Goal: Check status: Check status

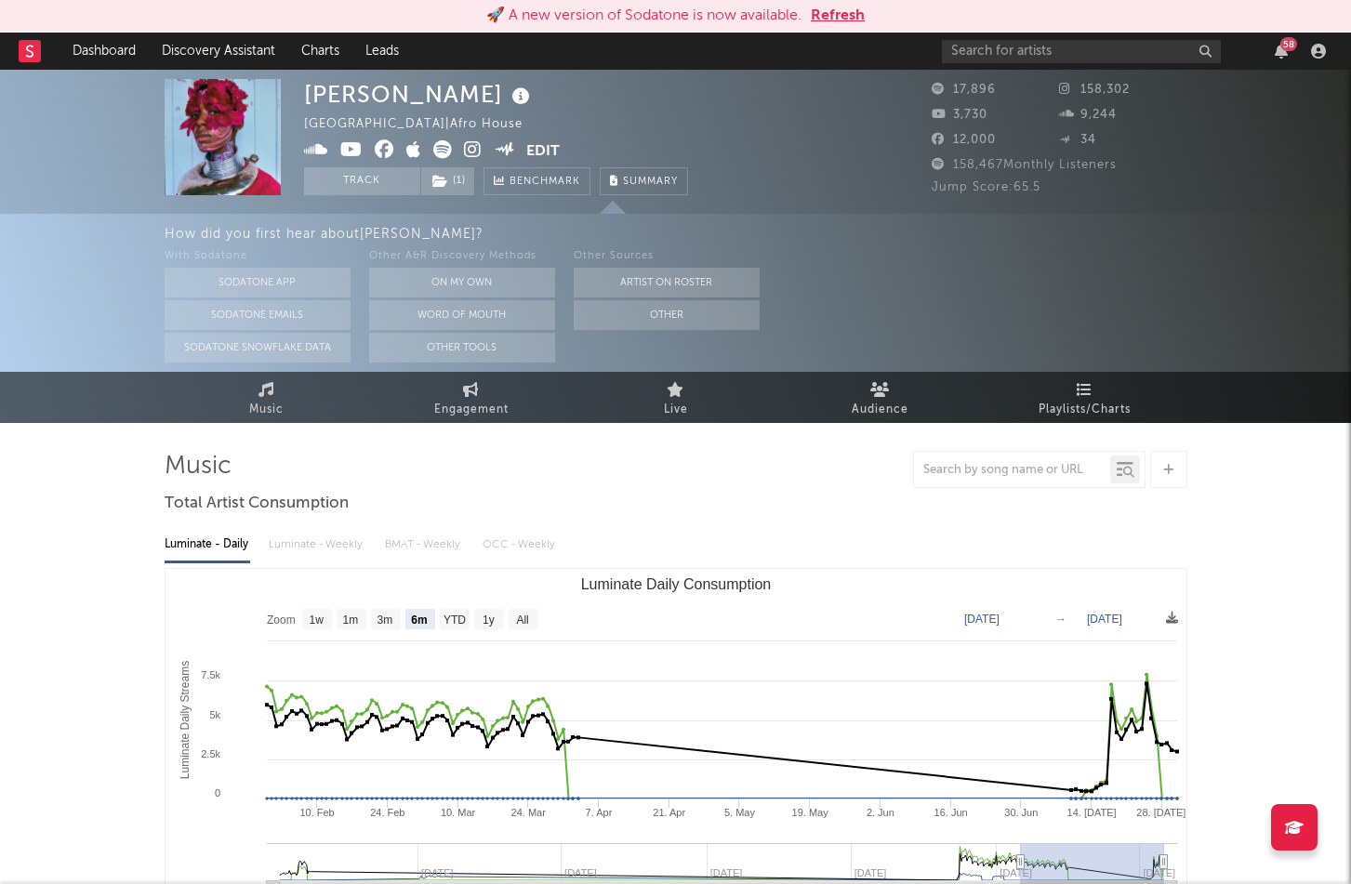
select select "6m"
click at [851, 15] on button "Refresh" at bounding box center [838, 16] width 54 height 22
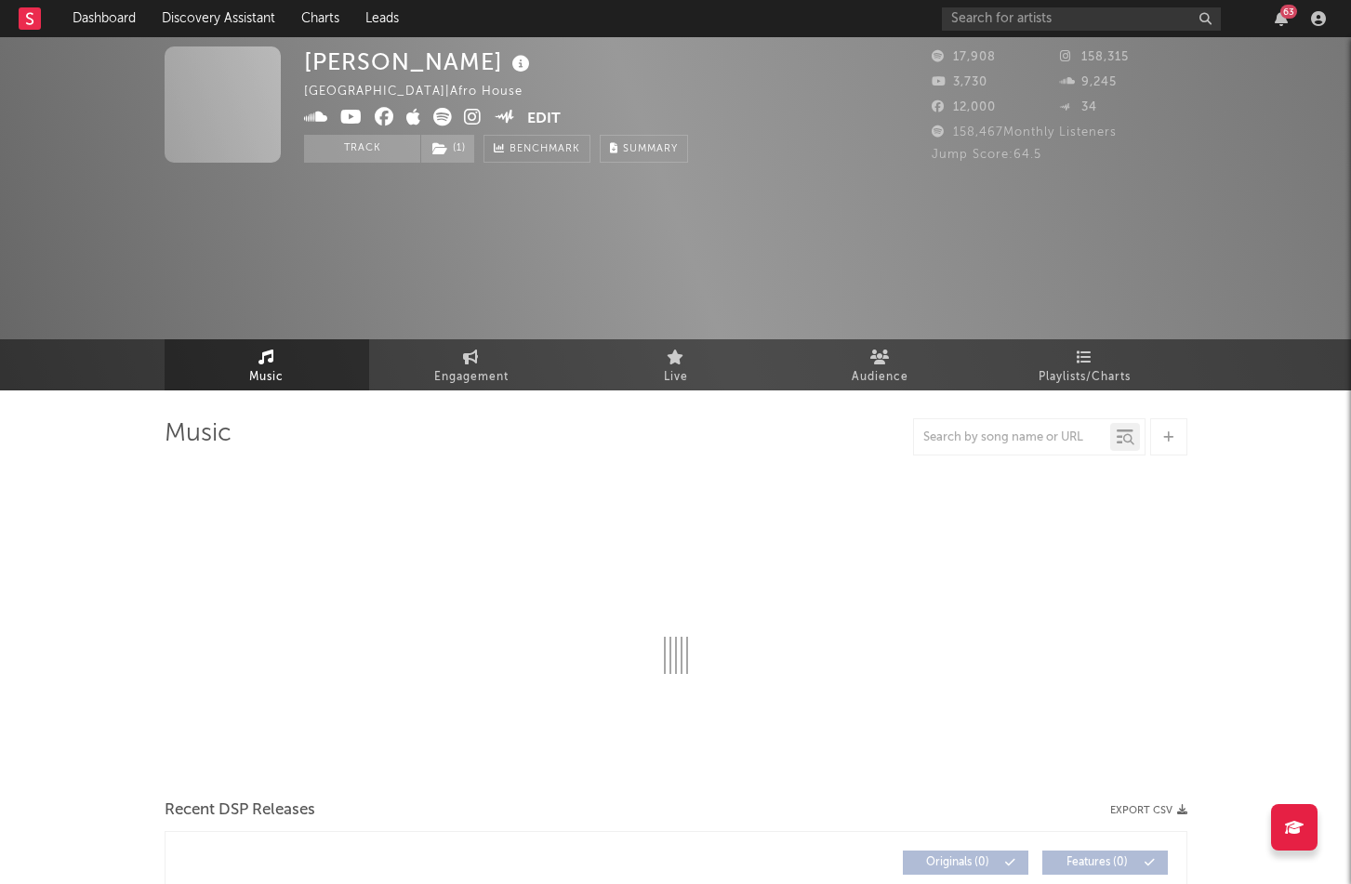
click at [1295, 14] on div "63" at bounding box center [1288, 12] width 17 height 14
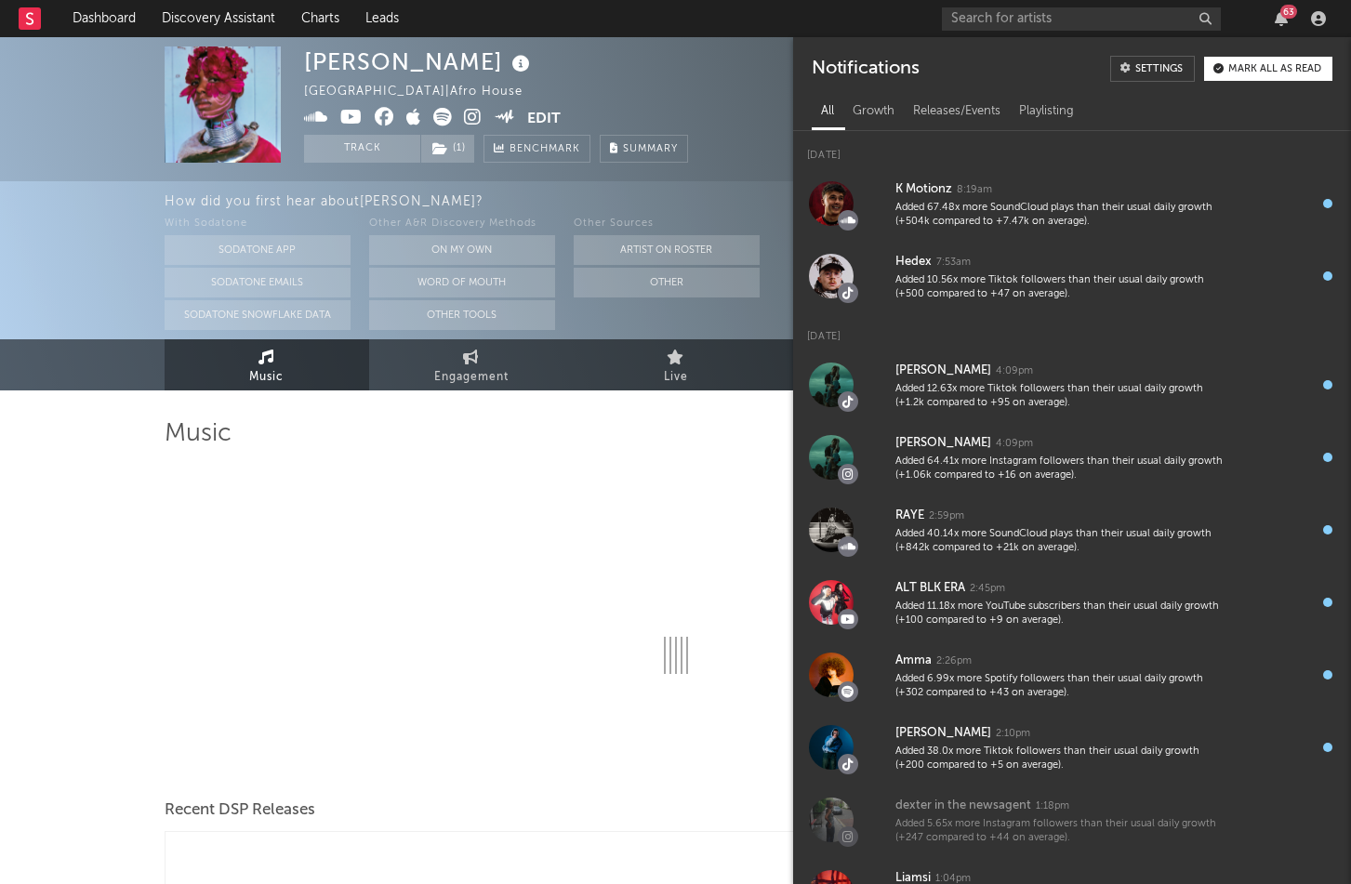
select select "6m"
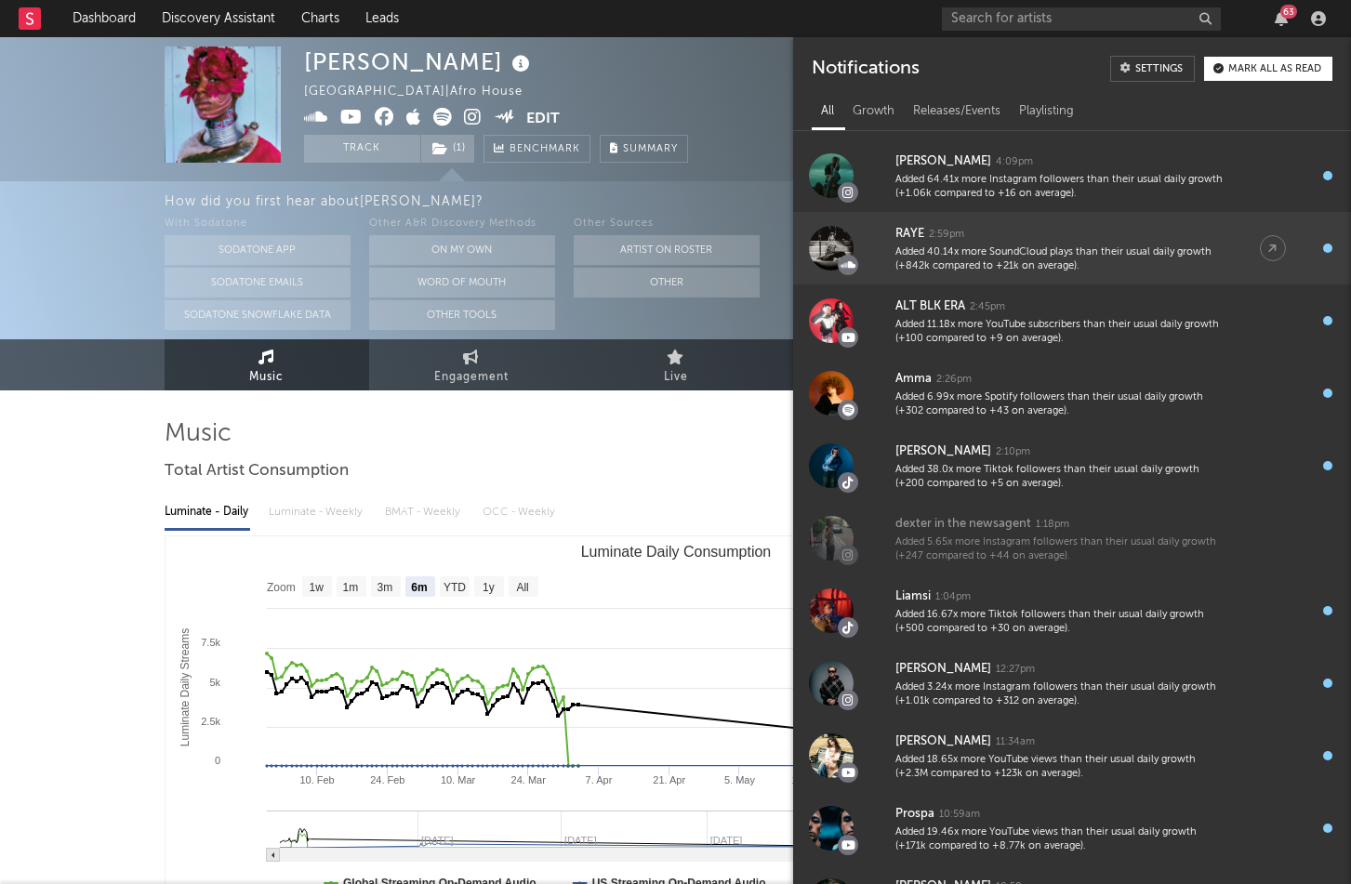
scroll to position [283, 0]
